Goal: Task Accomplishment & Management: Manage account settings

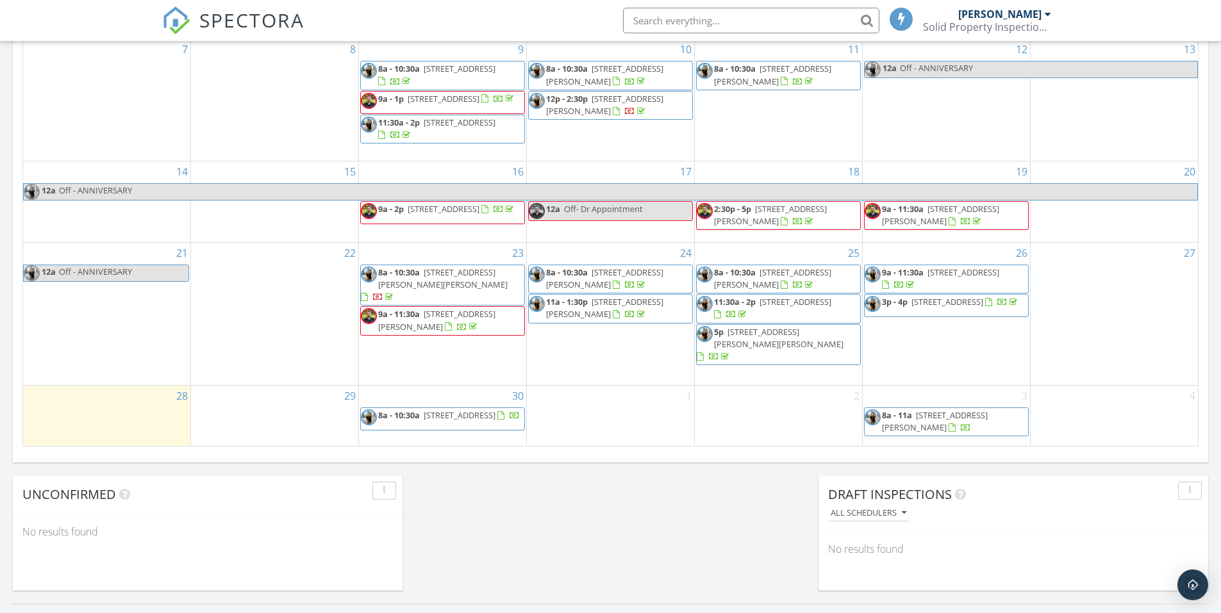
scroll to position [833, 0]
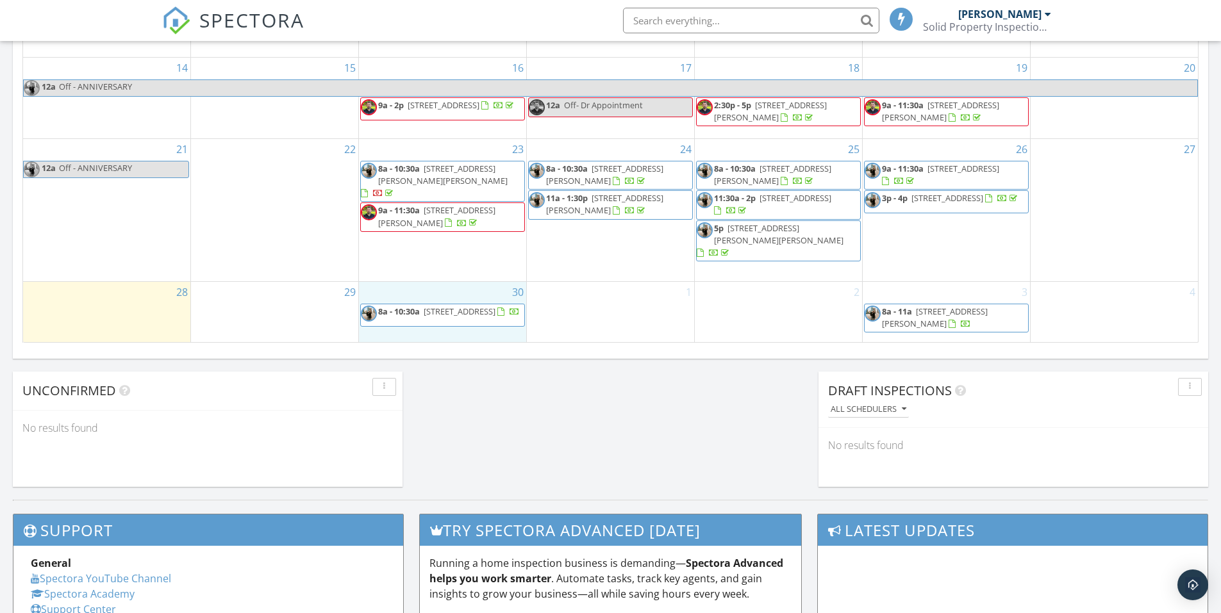
click at [496, 293] on div "30 8a - 10:30a 2517 Basswood Dr, Northlake 76226" at bounding box center [442, 312] width 167 height 60
click at [445, 242] on link "Inspection" at bounding box center [442, 239] width 66 height 21
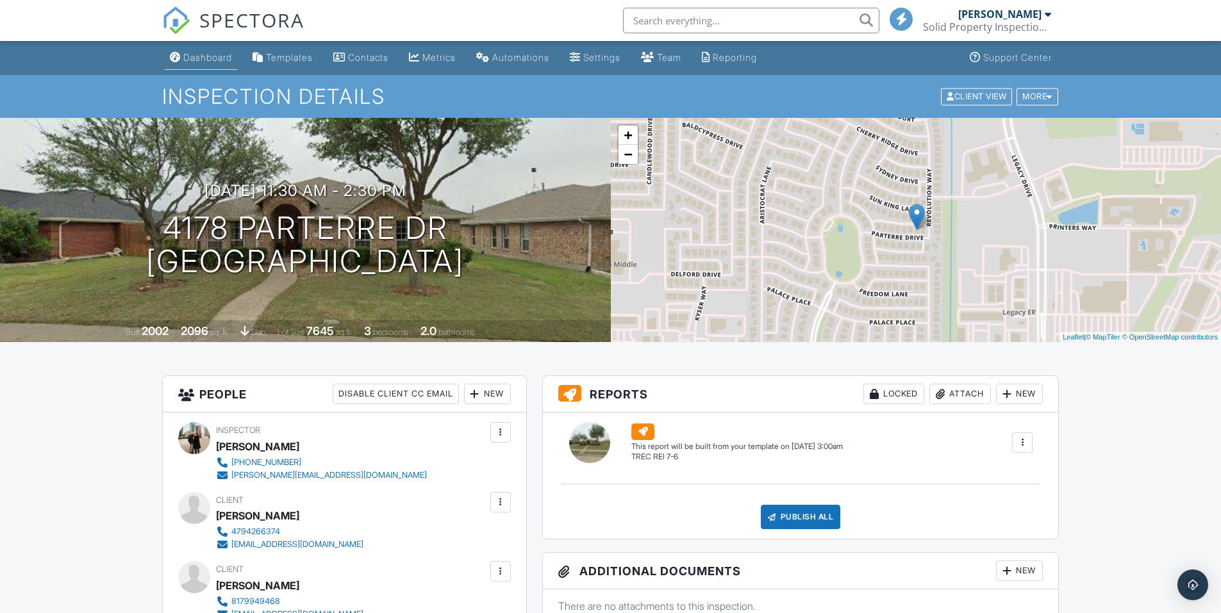
click at [199, 62] on div "Dashboard" at bounding box center [207, 57] width 49 height 11
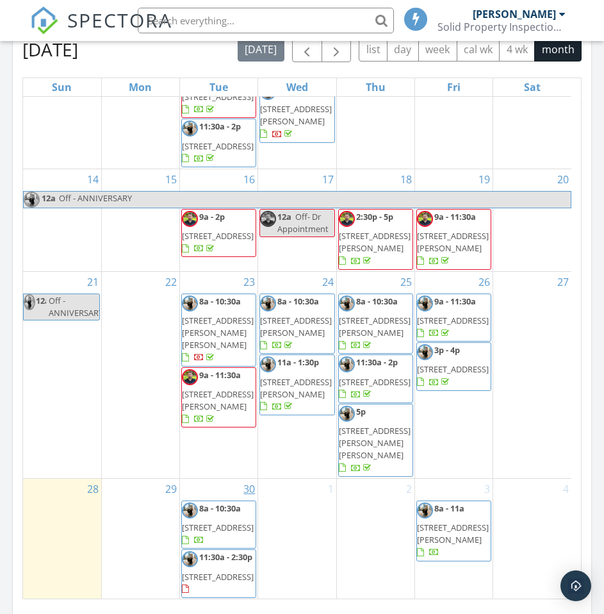
scroll to position [1500, 0]
